Goal: Task Accomplishment & Management: Manage account settings

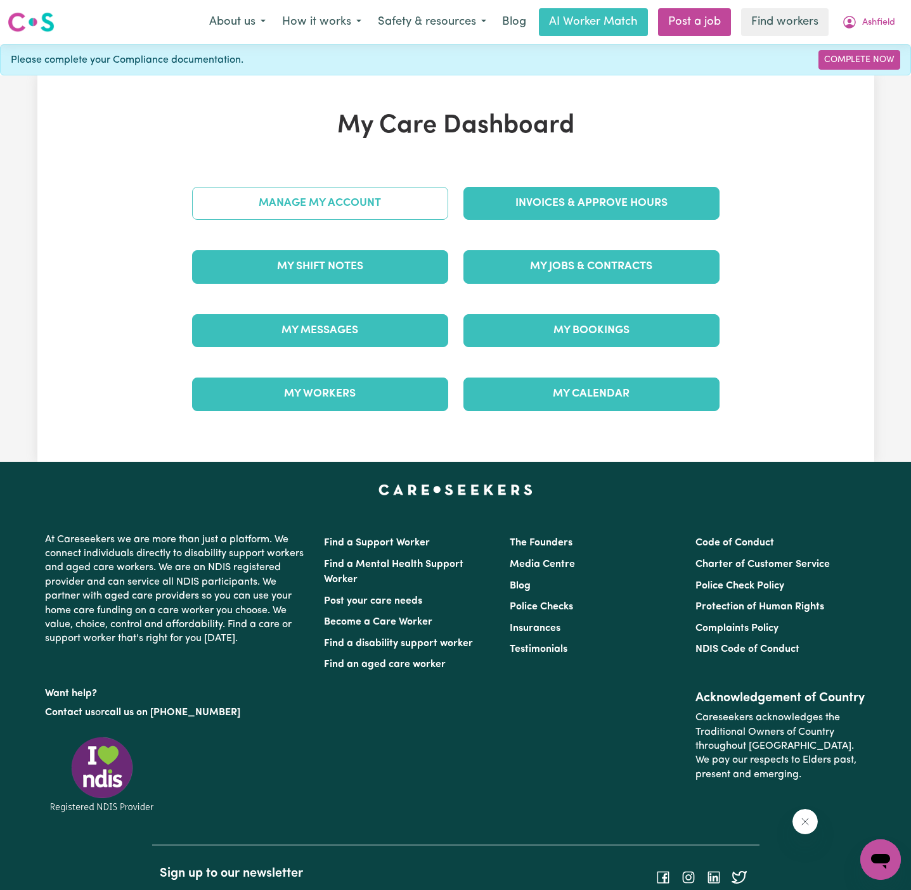
click at [401, 213] on link "Manage My Account" at bounding box center [320, 203] width 256 height 33
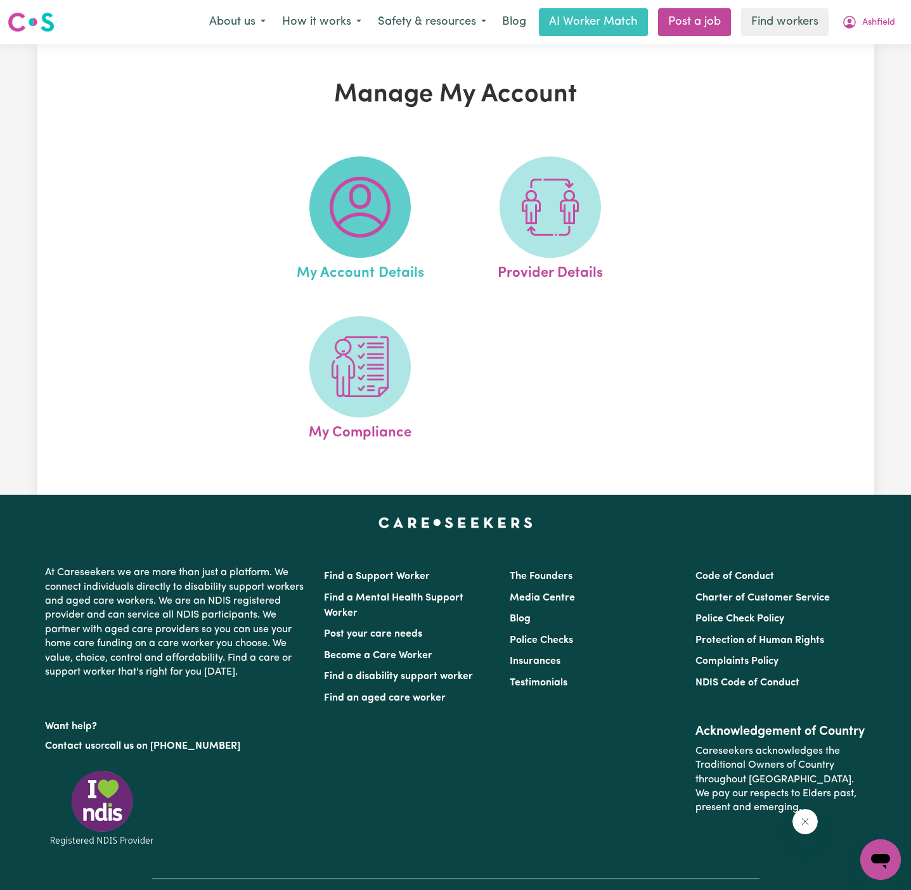
click at [394, 216] on span at bounding box center [359, 207] width 101 height 101
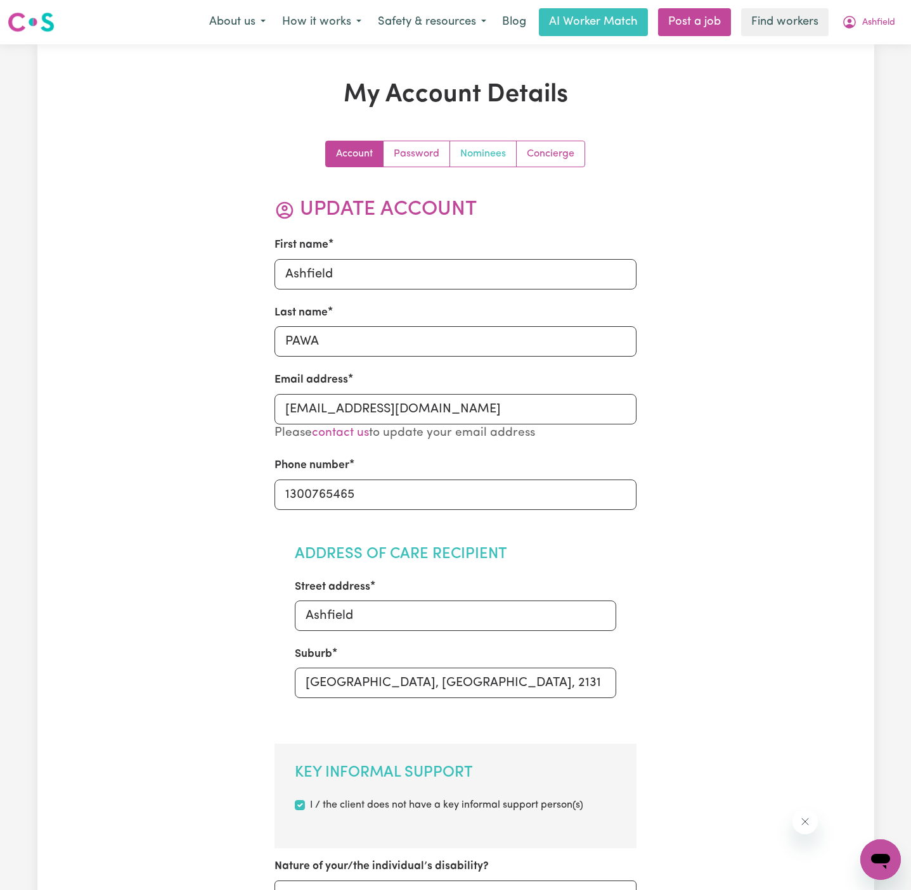
click at [480, 154] on link "Nominees" at bounding box center [483, 153] width 67 height 25
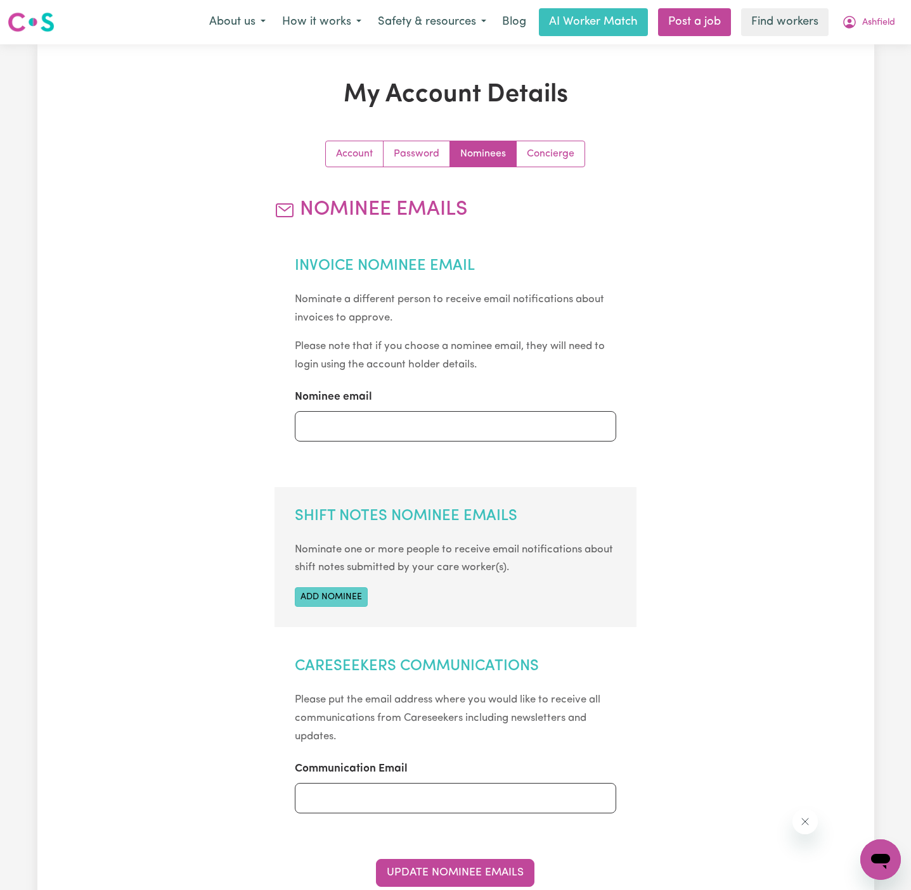
click at [330, 596] on button "Add nominee" at bounding box center [331, 597] width 73 height 20
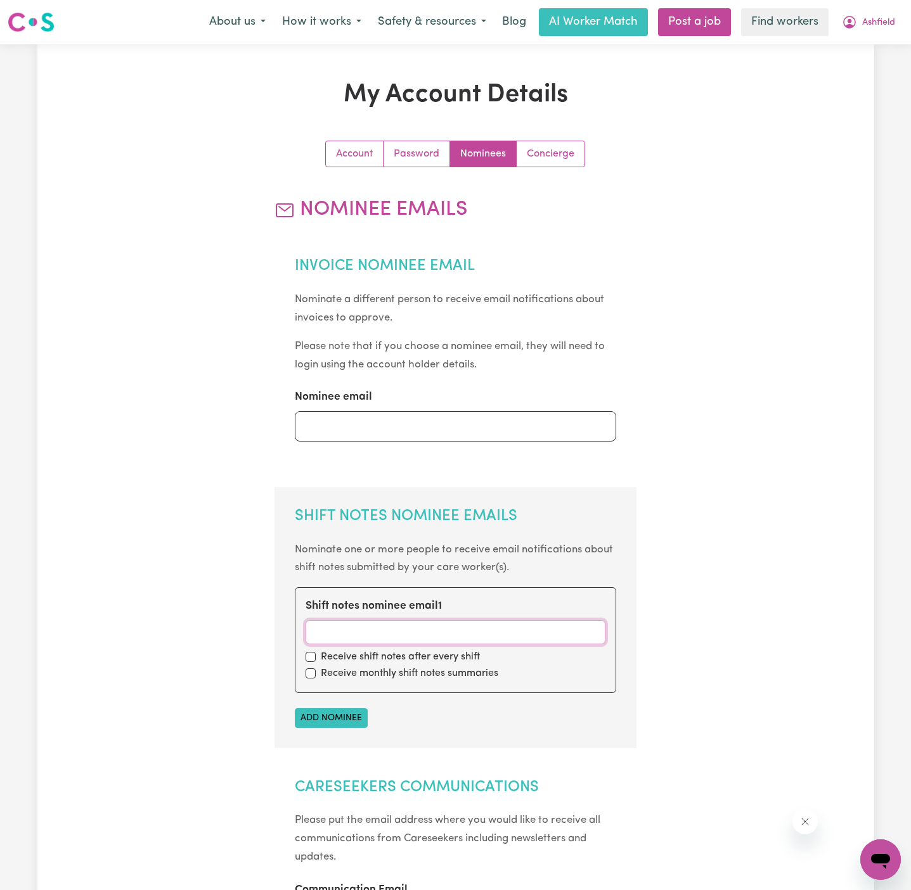
click at [347, 637] on input "Shift notes nominee email 1" at bounding box center [455, 632] width 300 height 24
paste input "[EMAIL_ADDRESS][DOMAIN_NAME]"
type input "[EMAIL_ADDRESS][DOMAIN_NAME]"
click at [308, 654] on input "checkbox" at bounding box center [310, 657] width 10 height 10
checkbox input "true"
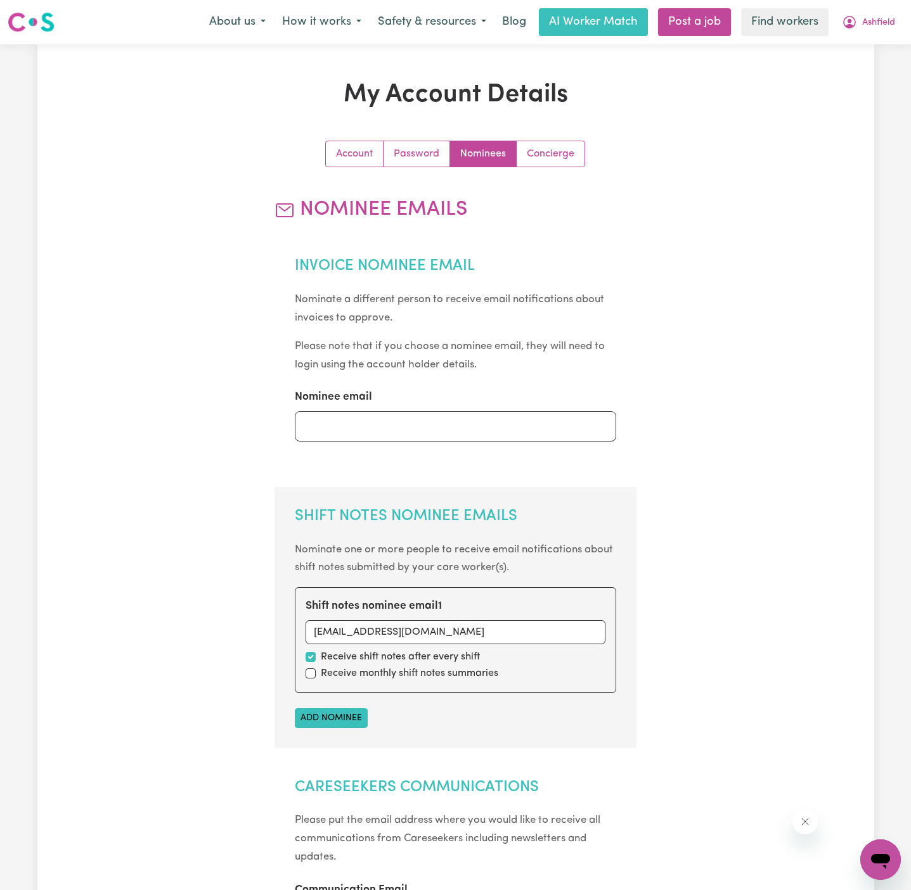
click at [309, 679] on div "Receive monthly shift notes summaries" at bounding box center [455, 673] width 300 height 15
click at [313, 671] on input "checkbox" at bounding box center [310, 674] width 10 height 10
checkbox input "true"
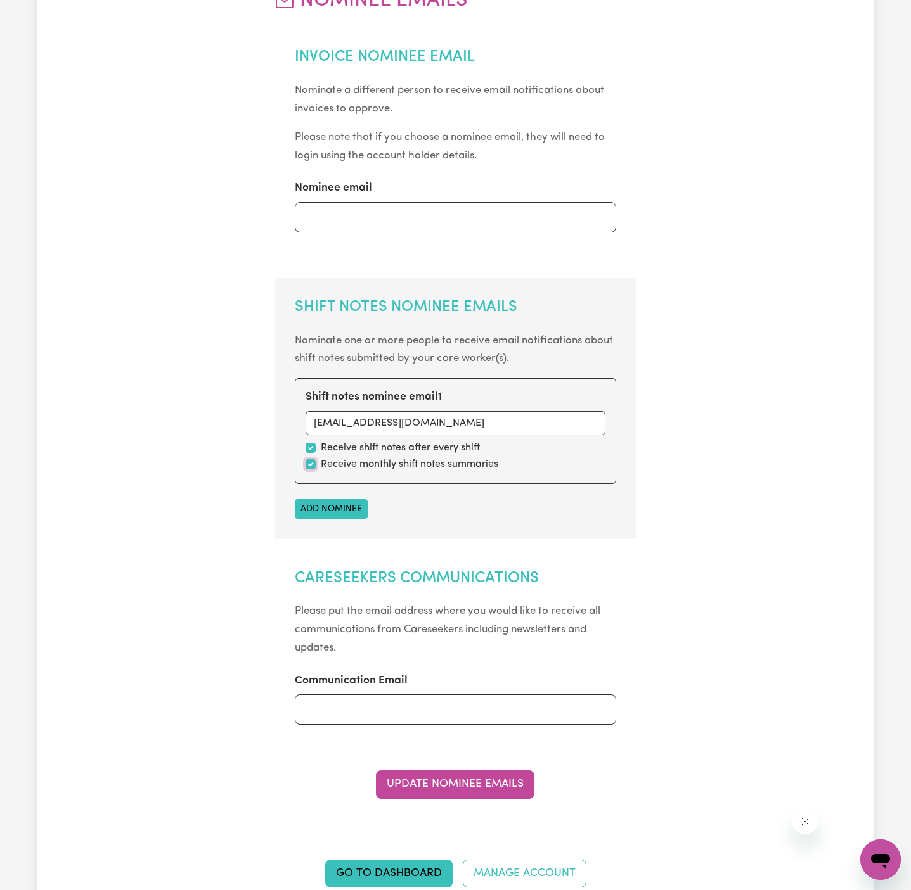
scroll to position [420, 0]
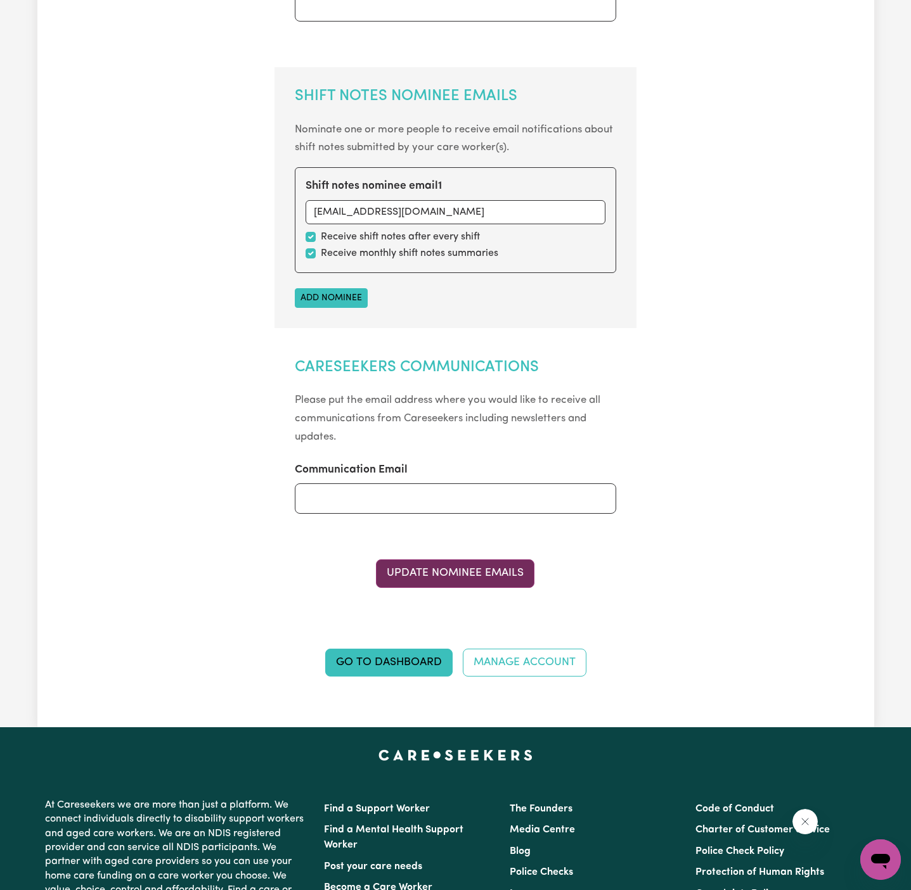
click at [489, 572] on button "Update Nominee Emails" at bounding box center [455, 574] width 158 height 28
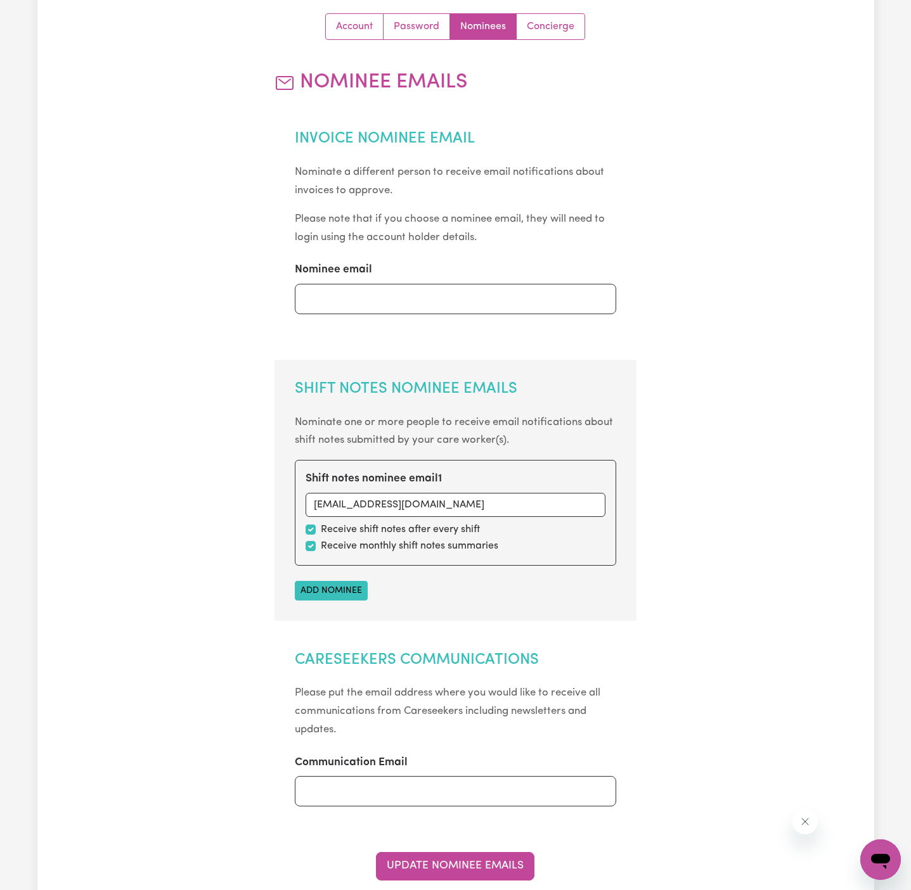
scroll to position [0, 0]
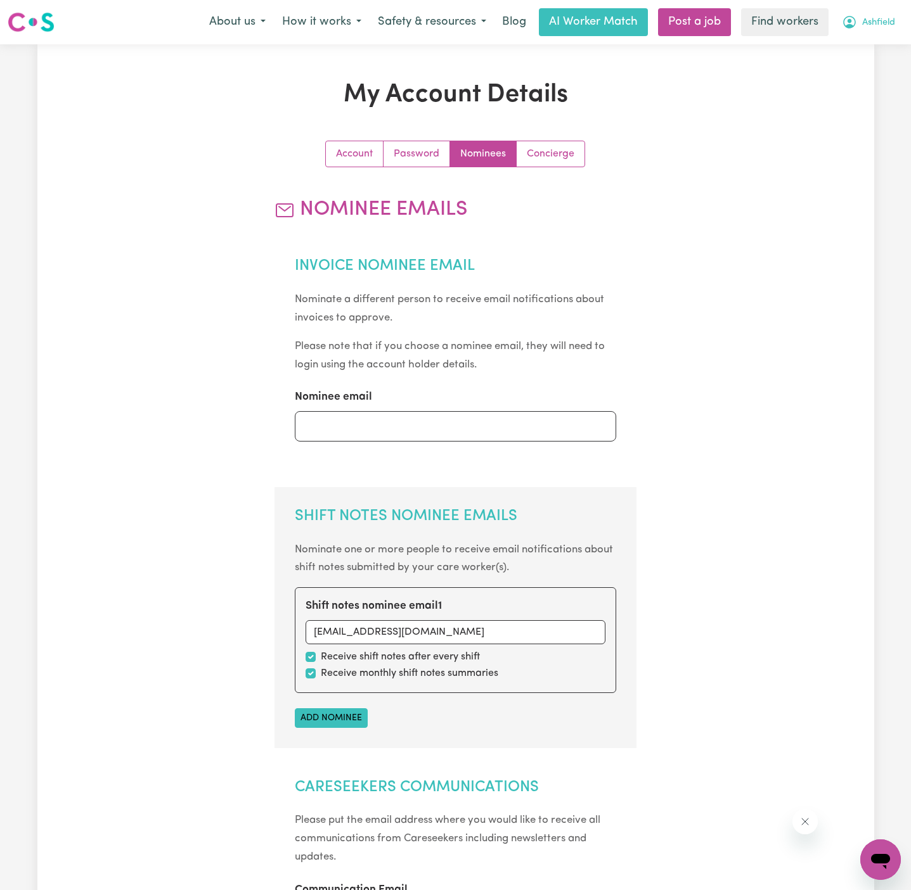
click at [873, 16] on span "Ashfield" at bounding box center [878, 23] width 33 height 14
drag, startPoint x: 872, startPoint y: 57, endPoint x: 869, endPoint y: 63, distance: 7.1
click at [869, 63] on link "Logout" at bounding box center [852, 73] width 100 height 24
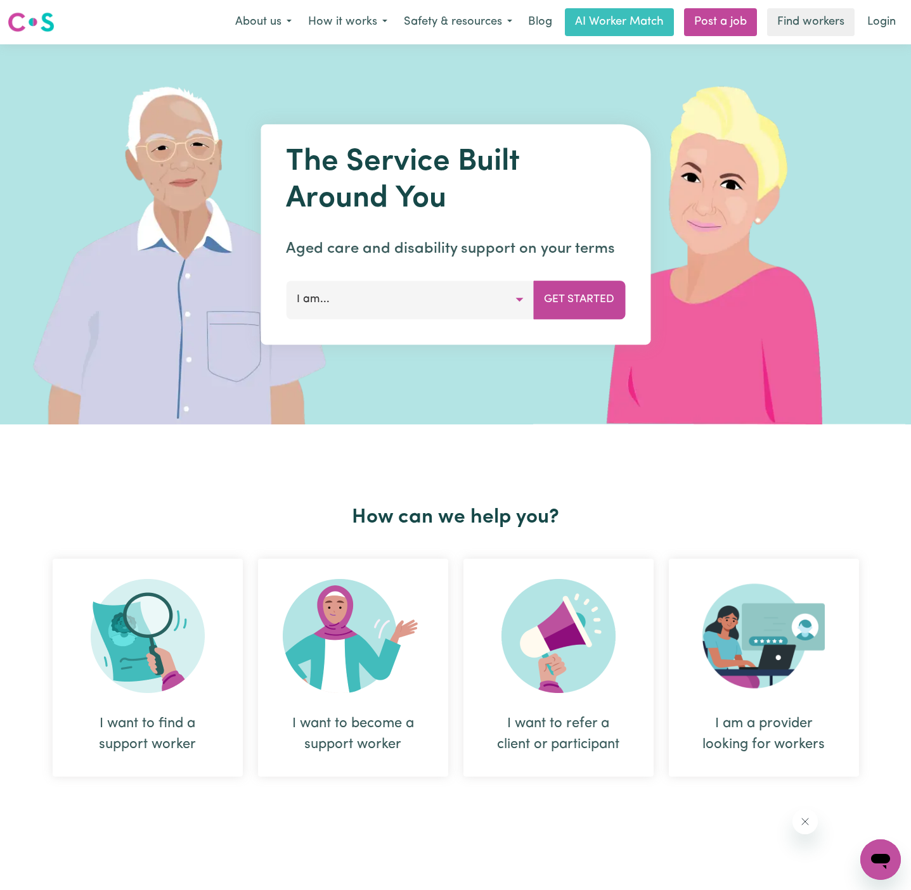
click at [814, 79] on img at bounding box center [722, 234] width 378 height 380
click at [891, 22] on link "Login" at bounding box center [881, 22] width 44 height 28
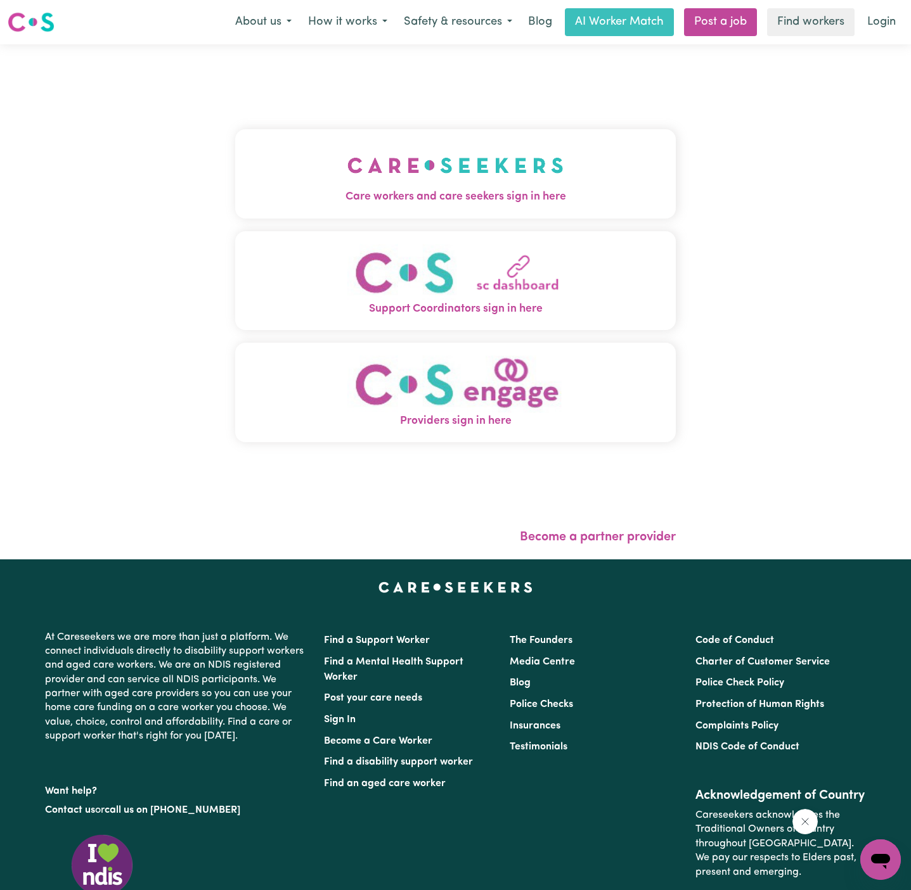
click at [461, 207] on button "Care workers and care seekers sign in here" at bounding box center [455, 173] width 440 height 89
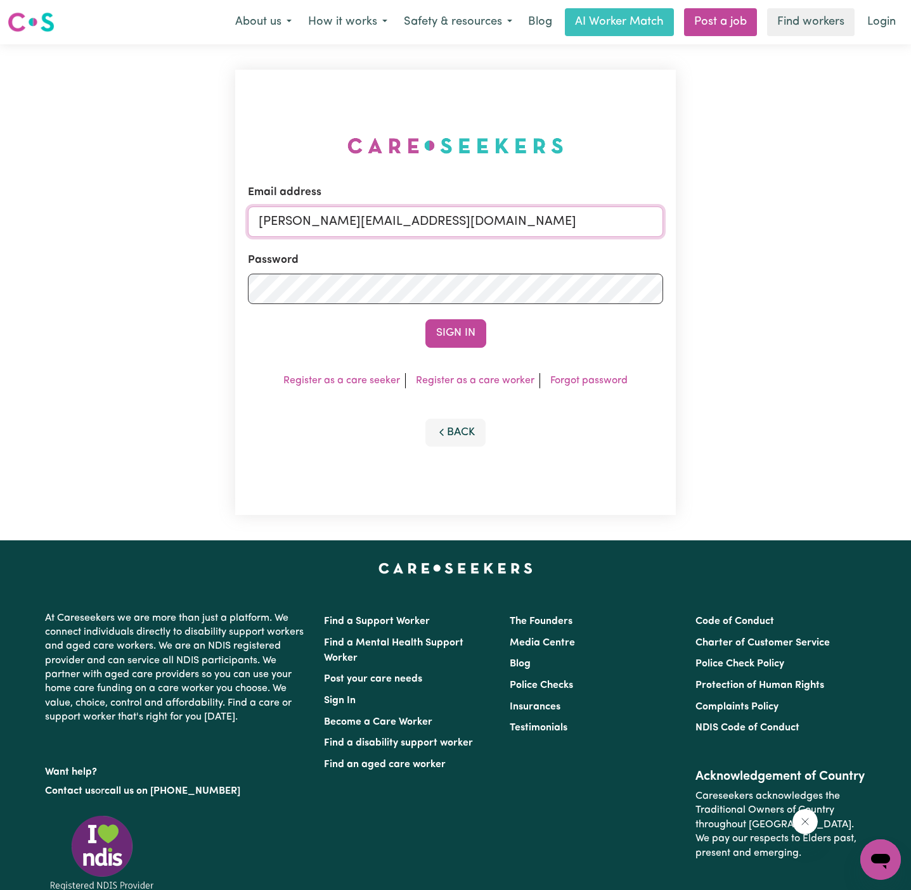
click at [481, 222] on input "[PERSON_NAME][EMAIL_ADDRESS][DOMAIN_NAME]" at bounding box center [455, 222] width 415 height 30
drag, startPoint x: 323, startPoint y: 221, endPoint x: 703, endPoint y: 221, distance: 380.2
click at [703, 221] on div "Email address [EMAIL_ADDRESS][DOMAIN_NAME] Password Sign In Register as a care …" at bounding box center [455, 292] width 911 height 496
type input "[EMAIL_ADDRESS][DOMAIN_NAME]"
click at [425, 319] on button "Sign In" at bounding box center [455, 333] width 61 height 28
